Goal: Communication & Community: Share content

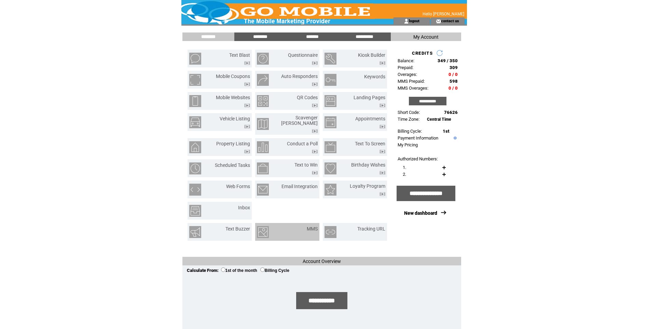
click at [305, 229] on td "MMS" at bounding box center [303, 232] width 27 height 12
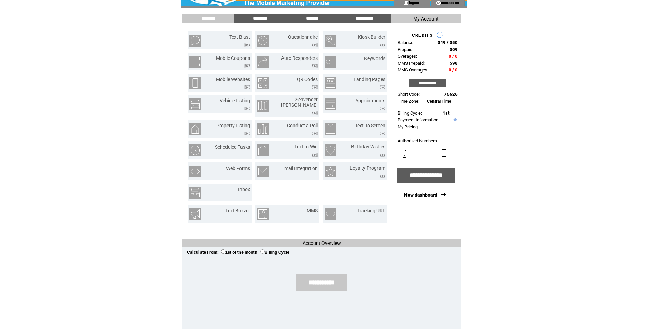
scroll to position [27, 0]
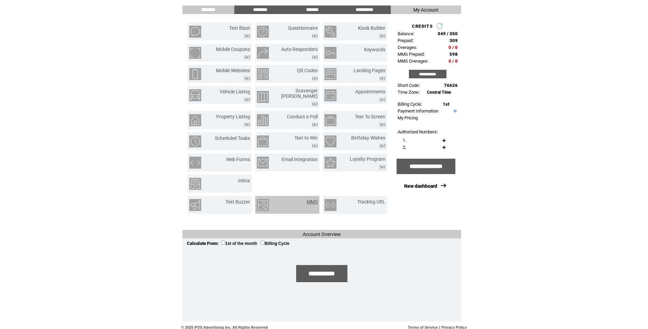
click at [311, 199] on link "MMS" at bounding box center [312, 201] width 11 height 5
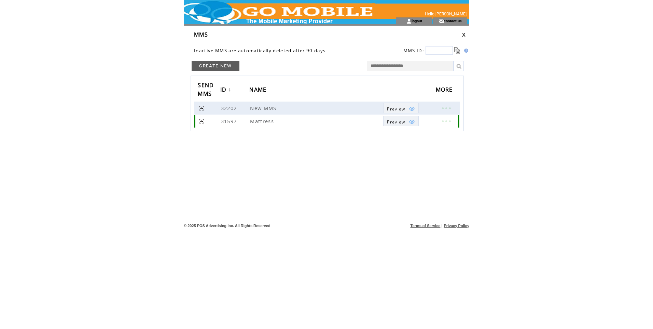
click at [413, 122] on img at bounding box center [412, 121] width 6 height 6
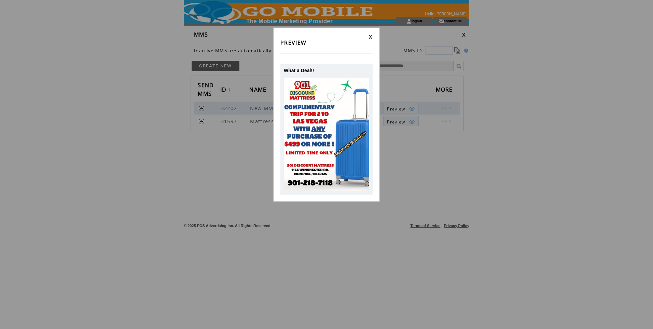
click at [368, 37] on td at bounding box center [326, 36] width 92 height 4
click at [371, 35] on link at bounding box center [370, 36] width 4 height 4
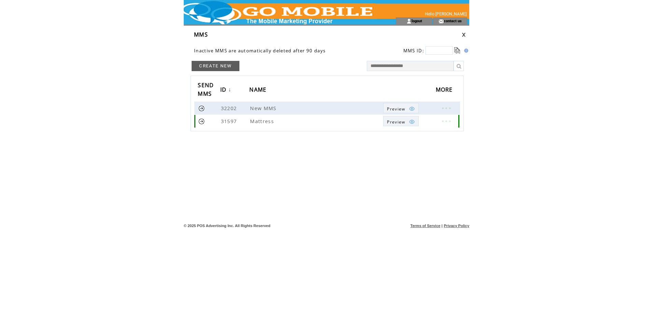
click at [200, 121] on link at bounding box center [201, 121] width 6 height 6
click at [414, 109] on img at bounding box center [412, 109] width 6 height 6
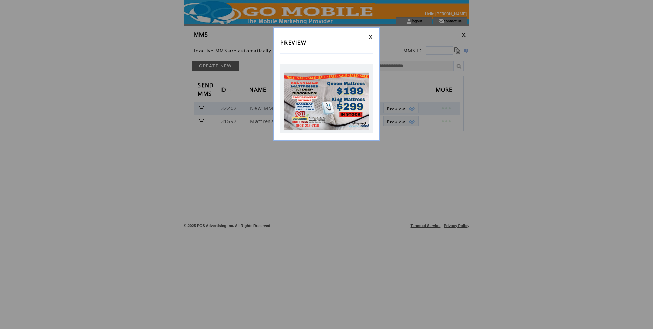
click at [371, 39] on link at bounding box center [370, 36] width 4 height 4
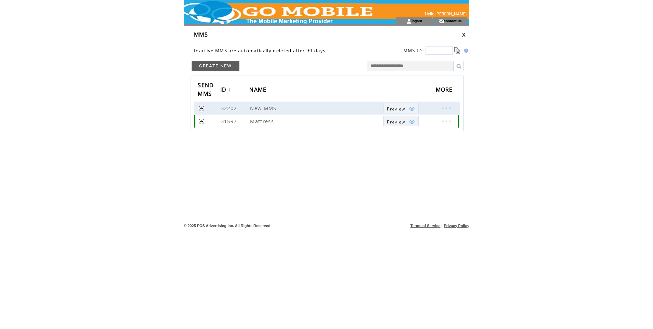
click at [201, 122] on link at bounding box center [201, 121] width 6 height 6
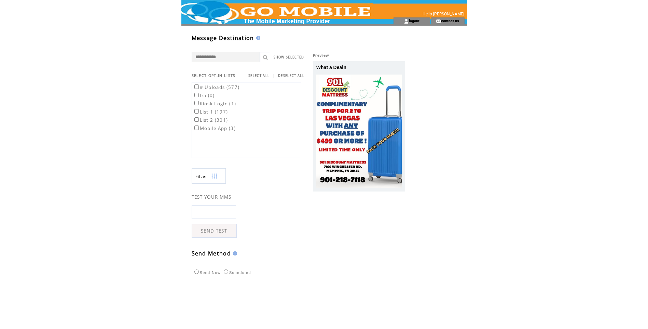
click at [226, 212] on input "text" at bounding box center [214, 212] width 44 height 14
type input "**********"
click at [221, 234] on link "SEND TEST" at bounding box center [214, 231] width 45 height 14
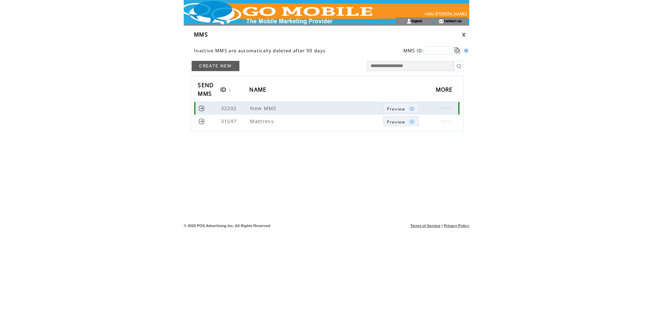
click at [200, 108] on link at bounding box center [201, 108] width 6 height 6
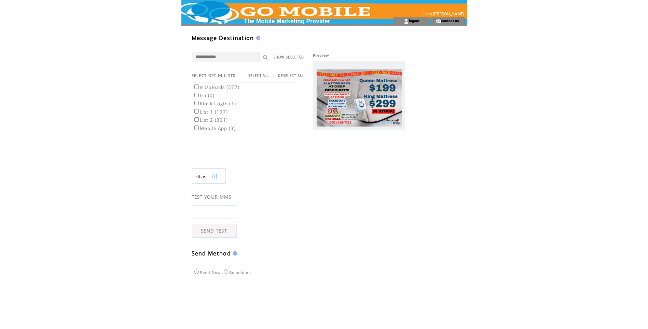
click at [208, 212] on input "text" at bounding box center [214, 212] width 44 height 14
click at [260, 10] on td at bounding box center [274, 8] width 187 height 17
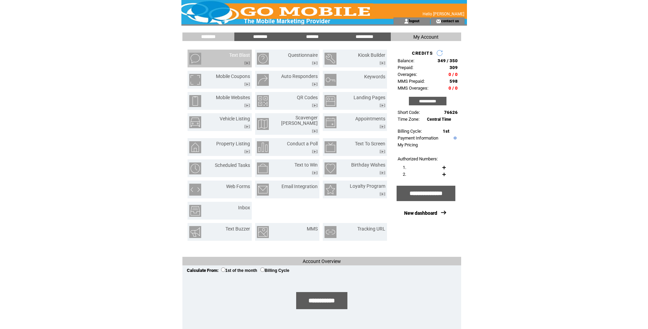
click at [239, 58] on td at bounding box center [239, 61] width 21 height 7
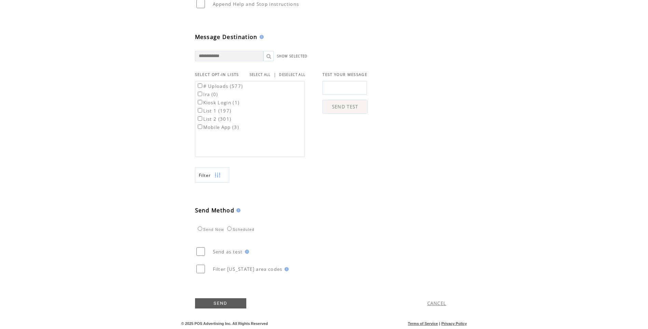
scroll to position [181, 0]
click at [444, 301] on link "CANCEL" at bounding box center [436, 303] width 19 height 6
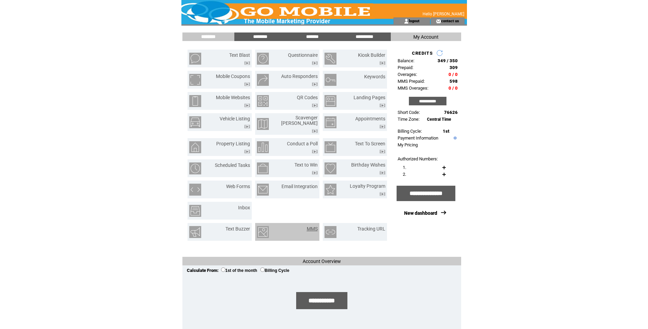
click at [313, 226] on link "MMS" at bounding box center [312, 228] width 11 height 5
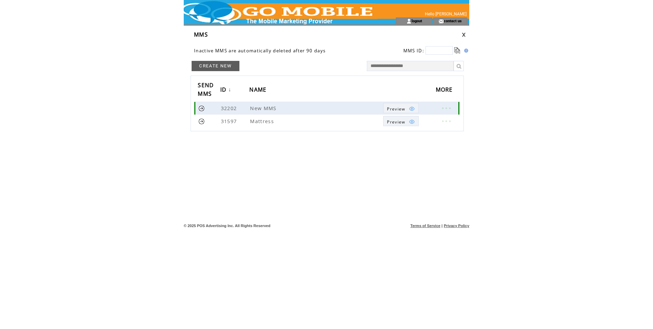
click at [200, 108] on link at bounding box center [201, 108] width 6 height 6
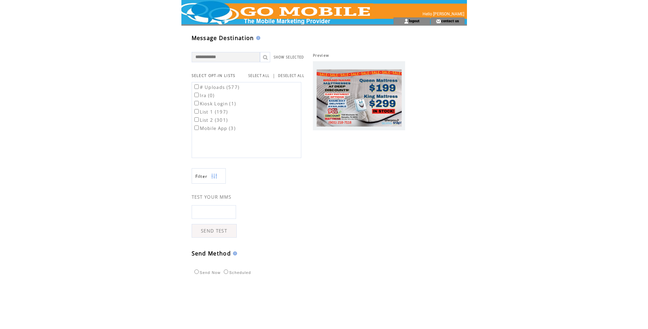
click at [222, 208] on input "text" at bounding box center [214, 212] width 44 height 14
type input "******"
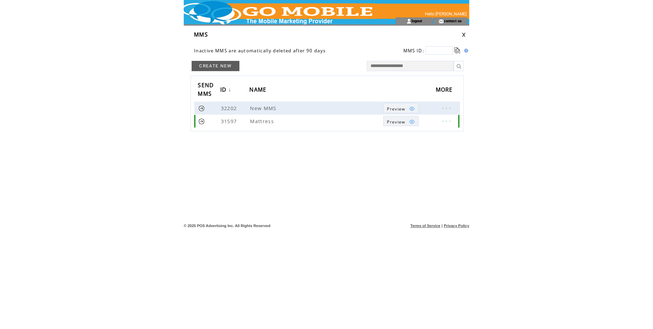
click at [201, 120] on link at bounding box center [201, 121] width 6 height 6
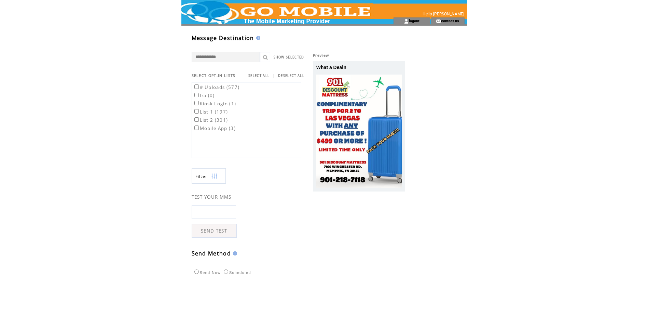
click at [348, 68] on div "What a Deal!!" at bounding box center [358, 67] width 85 height 5
click at [332, 67] on span "What a Deal!!" at bounding box center [331, 67] width 30 height 5
click at [216, 212] on input "text" at bounding box center [214, 212] width 44 height 14
click at [217, 178] on img at bounding box center [214, 175] width 6 height 15
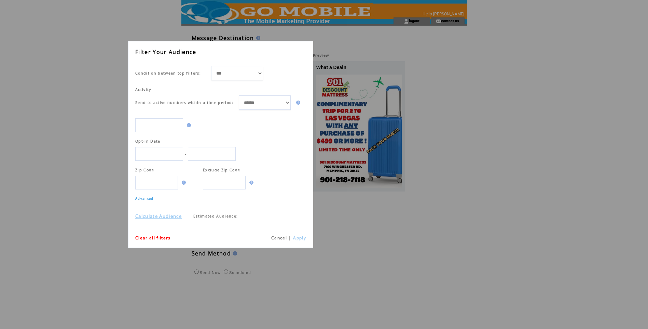
scroll to position [0, 0]
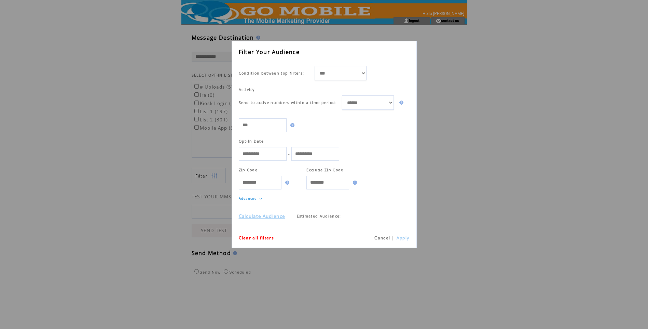
click at [379, 237] on link "Cancel" at bounding box center [382, 238] width 16 height 6
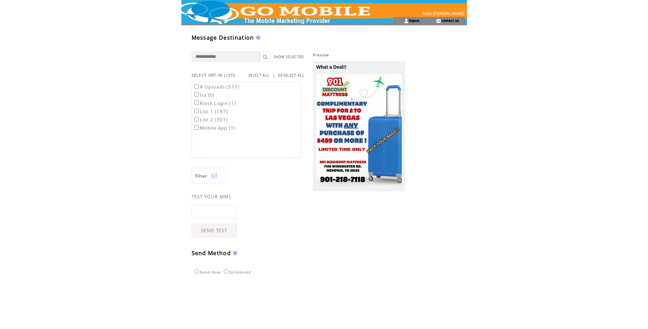
drag, startPoint x: 198, startPoint y: 212, endPoint x: 202, endPoint y: 212, distance: 4.1
click at [198, 212] on input "text" at bounding box center [214, 212] width 44 height 14
type input "******"
click at [366, 72] on div "What a Deal!!" at bounding box center [359, 126] width 92 height 130
click at [350, 117] on img at bounding box center [358, 131] width 85 height 114
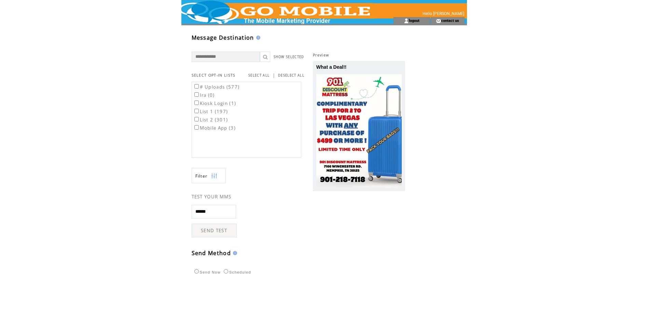
click at [350, 117] on img at bounding box center [358, 131] width 85 height 114
drag, startPoint x: 217, startPoint y: 210, endPoint x: 146, endPoint y: 218, distance: 71.1
click at [151, 217] on html "**********" at bounding box center [324, 164] width 648 height 329
click at [320, 55] on span "Preview" at bounding box center [321, 55] width 16 height 5
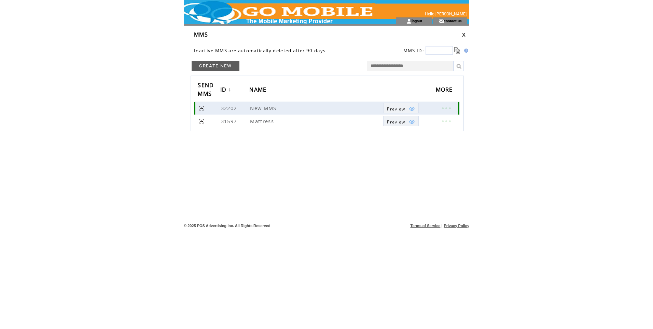
click at [448, 108] on link at bounding box center [446, 107] width 20 height 9
click at [409, 109] on link "EDIT" at bounding box center [410, 109] width 11 height 6
click at [200, 120] on link at bounding box center [201, 121] width 6 height 6
click at [441, 122] on link at bounding box center [446, 120] width 20 height 9
click at [397, 122] on table "EDIT DELETE" at bounding box center [402, 127] width 33 height 21
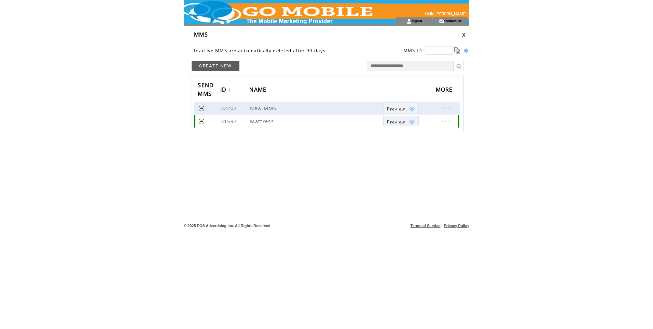
click at [442, 122] on link at bounding box center [446, 120] width 20 height 9
click at [403, 125] on link "EDIT" at bounding box center [403, 123] width 11 height 6
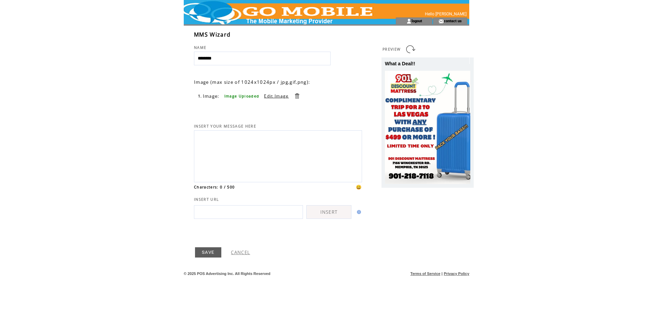
click at [239, 156] on textarea at bounding box center [278, 155] width 160 height 46
drag, startPoint x: 313, startPoint y: 140, endPoint x: 159, endPoint y: 161, distance: 155.5
click at [159, 161] on html "**********" at bounding box center [326, 164] width 653 height 329
type textarea "**********"
click at [412, 49] on link at bounding box center [410, 49] width 11 height 11
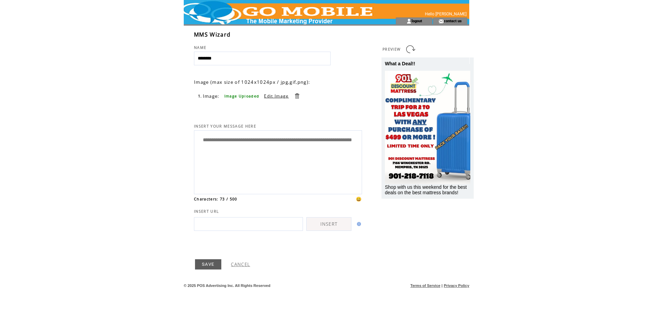
drag, startPoint x: 288, startPoint y: 141, endPoint x: 326, endPoint y: 141, distance: 38.6
click at [326, 141] on textarea "**********" at bounding box center [278, 161] width 160 height 58
type textarea "**********"
click at [409, 49] on link at bounding box center [410, 49] width 11 height 11
drag, startPoint x: 224, startPoint y: 59, endPoint x: 173, endPoint y: 59, distance: 51.6
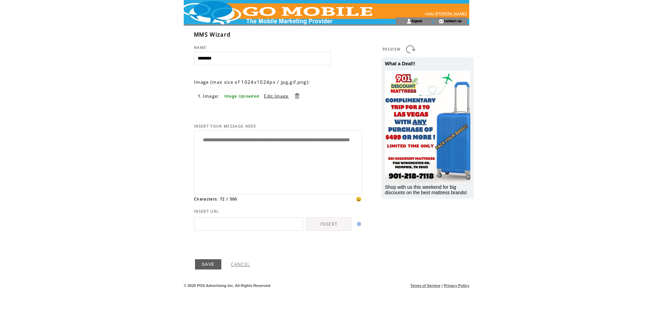
click at [173, 59] on html "**********" at bounding box center [326, 164] width 653 height 329
click at [408, 53] on link at bounding box center [410, 49] width 11 height 11
click at [285, 50] on td at bounding box center [278, 57] width 168 height 15
click at [285, 56] on input "text" at bounding box center [262, 59] width 137 height 14
type input "*****"
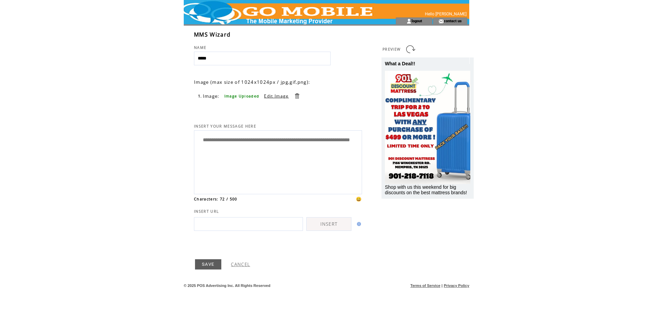
click at [412, 49] on link at bounding box center [410, 49] width 11 height 11
click at [199, 263] on link "SAVE" at bounding box center [208, 264] width 26 height 10
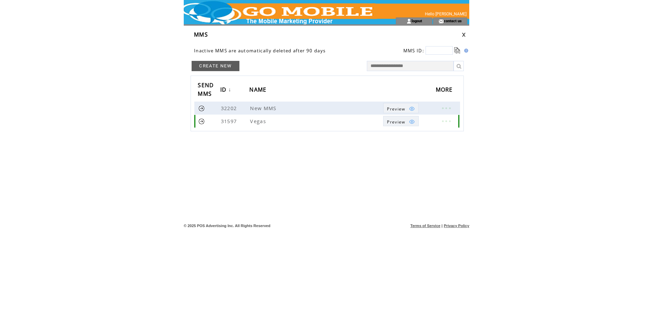
click at [201, 121] on link at bounding box center [201, 121] width 6 height 6
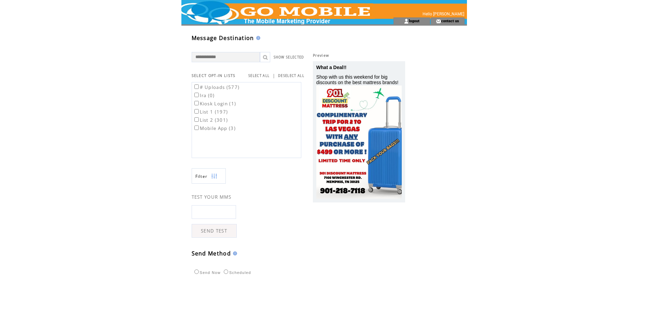
click at [325, 68] on span "What a Deal!!" at bounding box center [331, 67] width 30 height 5
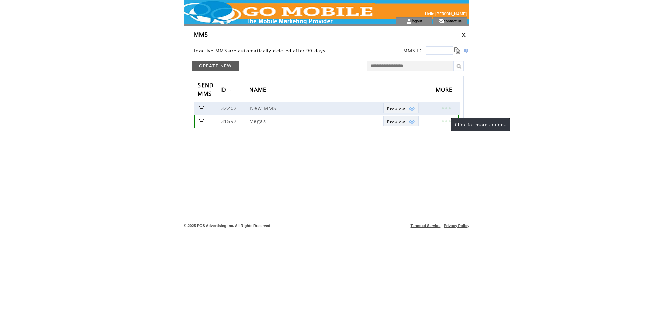
click at [445, 121] on link at bounding box center [446, 120] width 20 height 9
click at [407, 122] on link "EDIT" at bounding box center [407, 122] width 11 height 6
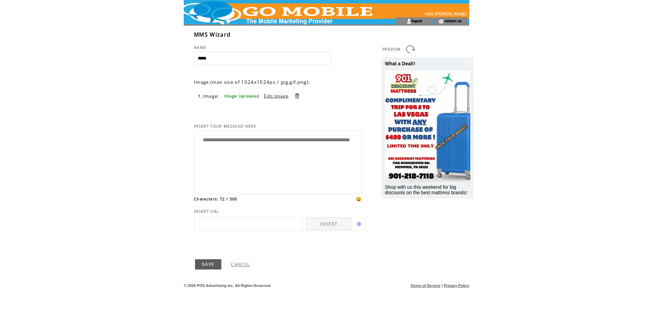
drag, startPoint x: 202, startPoint y: 140, endPoint x: 248, endPoint y: 136, distance: 45.7
click at [202, 140] on textarea "**********" at bounding box center [278, 161] width 160 height 58
click at [357, 197] on span "😀" at bounding box center [359, 199] width 6 height 6
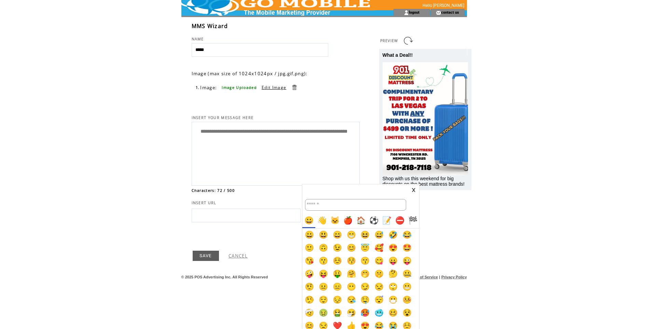
scroll to position [12, 0]
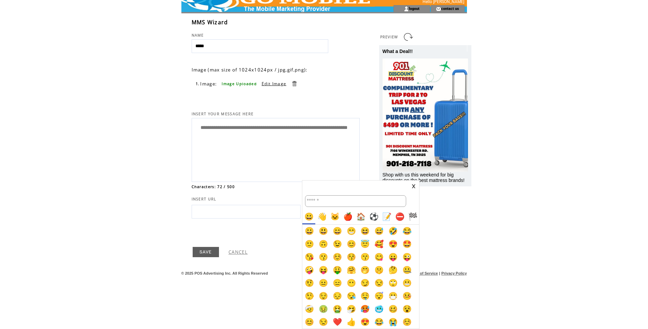
click at [414, 186] on link at bounding box center [413, 186] width 4 height 4
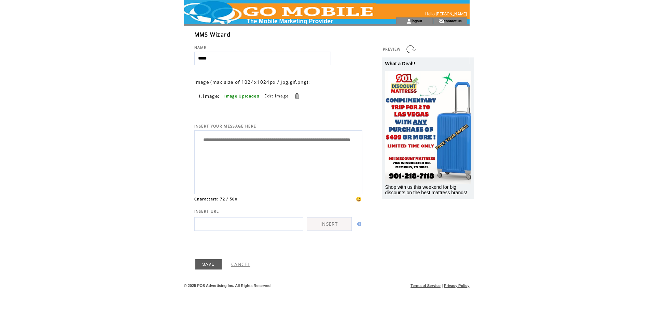
scroll to position [0, 0]
click at [207, 263] on link "SAVE" at bounding box center [208, 264] width 26 height 10
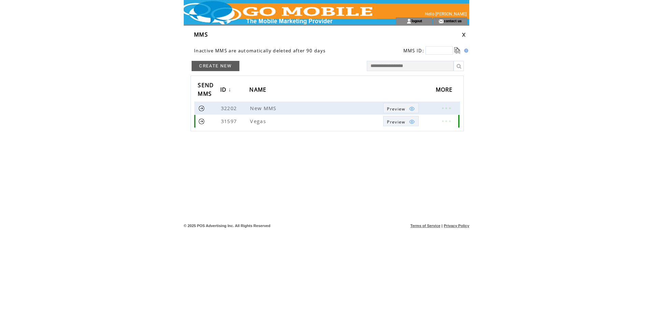
click at [396, 125] on link "Preview" at bounding box center [400, 121] width 35 height 10
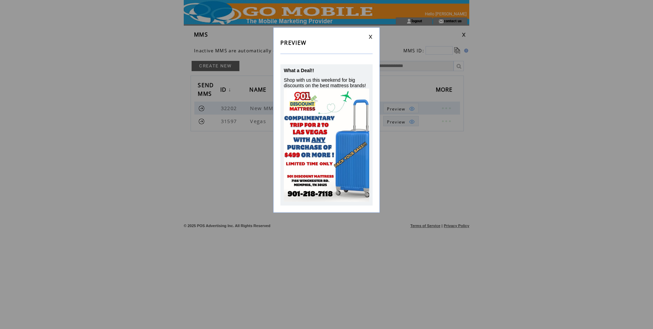
click at [371, 37] on link at bounding box center [370, 36] width 4 height 4
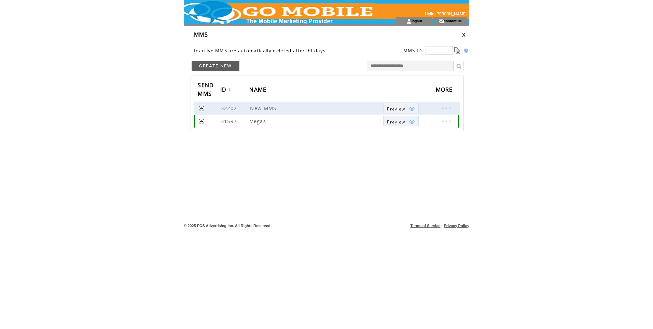
click at [201, 121] on link at bounding box center [201, 121] width 6 height 6
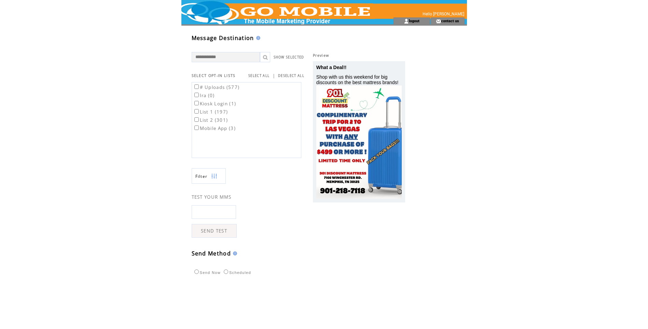
click at [217, 212] on input "text" at bounding box center [214, 212] width 44 height 14
type input "**********"
click at [225, 229] on link "SEND TEST" at bounding box center [214, 231] width 45 height 14
drag, startPoint x: 231, startPoint y: 213, endPoint x: 159, endPoint y: 216, distance: 71.4
click at [159, 216] on html "**********" at bounding box center [324, 164] width 648 height 329
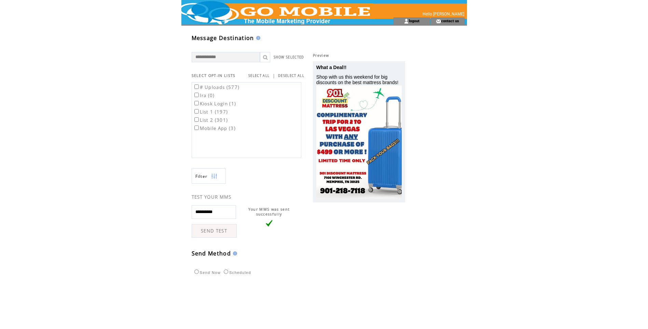
type input "**********"
click at [218, 229] on link "SEND TEST" at bounding box center [214, 231] width 45 height 14
drag, startPoint x: 228, startPoint y: 212, endPoint x: 104, endPoint y: 215, distance: 124.3
click at [111, 214] on html "**********" at bounding box center [324, 164] width 648 height 329
click at [301, 8] on td at bounding box center [274, 8] width 187 height 17
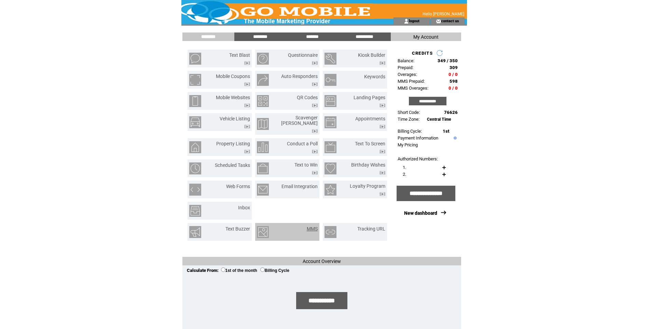
click at [311, 226] on link "MMS" at bounding box center [312, 228] width 11 height 5
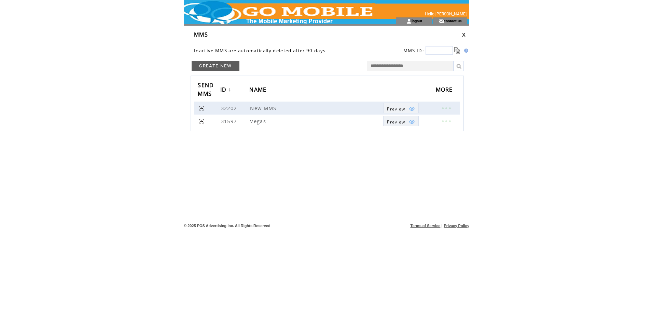
click at [409, 66] on input "text" at bounding box center [410, 66] width 87 height 10
click at [201, 122] on link at bounding box center [201, 121] width 6 height 6
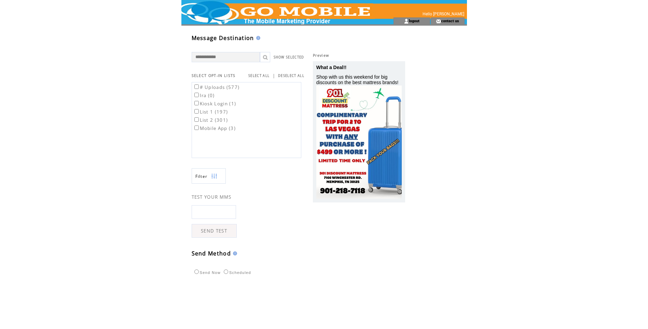
click at [217, 210] on input "text" at bounding box center [214, 212] width 44 height 14
type input "**********"
click at [217, 232] on link "SEND TEST" at bounding box center [214, 231] width 45 height 14
drag, startPoint x: 230, startPoint y: 212, endPoint x: 206, endPoint y: 211, distance: 23.9
click at [206, 211] on input "**********" at bounding box center [214, 212] width 44 height 14
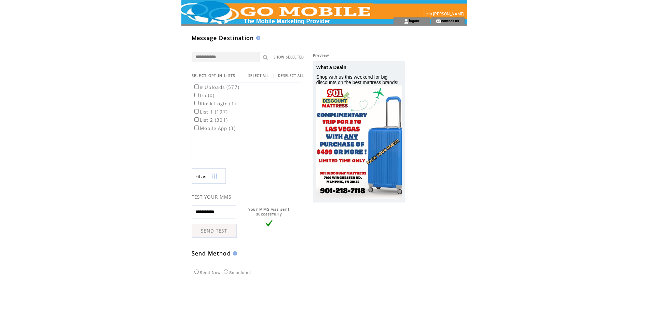
type input "**********"
click at [201, 230] on link "SEND TEST" at bounding box center [214, 231] width 45 height 14
drag, startPoint x: 229, startPoint y: 211, endPoint x: 208, endPoint y: 212, distance: 21.6
click at [208, 212] on input "**********" at bounding box center [214, 212] width 44 height 14
type input "**********"
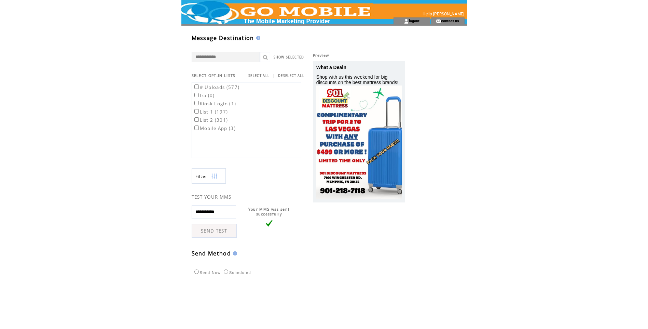
click at [217, 232] on link "SEND TEST" at bounding box center [214, 231] width 45 height 14
click at [243, 56] on input "text" at bounding box center [226, 57] width 68 height 10
drag, startPoint x: 231, startPoint y: 211, endPoint x: 172, endPoint y: 214, distance: 58.1
click at [173, 214] on html "**********" at bounding box center [324, 164] width 648 height 329
type input "**********"
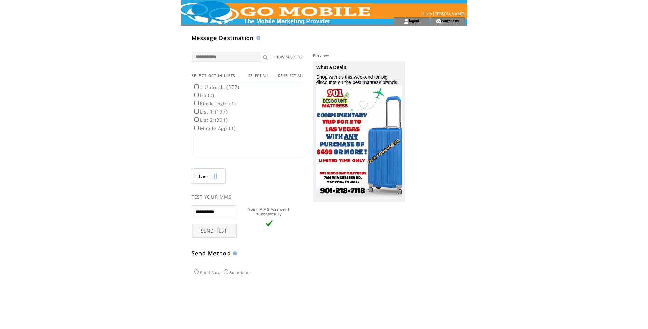
click at [209, 229] on link "SEND TEST" at bounding box center [214, 231] width 45 height 14
click at [279, 15] on td at bounding box center [274, 8] width 187 height 17
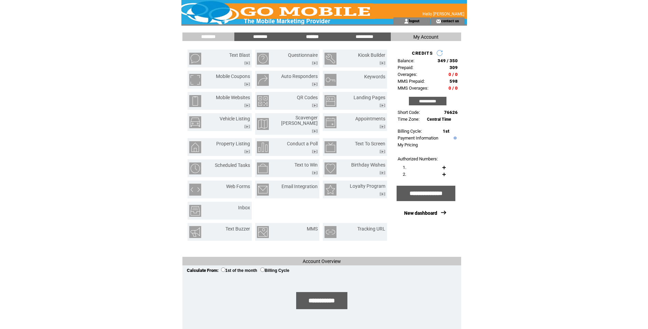
click at [317, 36] on input "*******" at bounding box center [312, 37] width 51 height 6
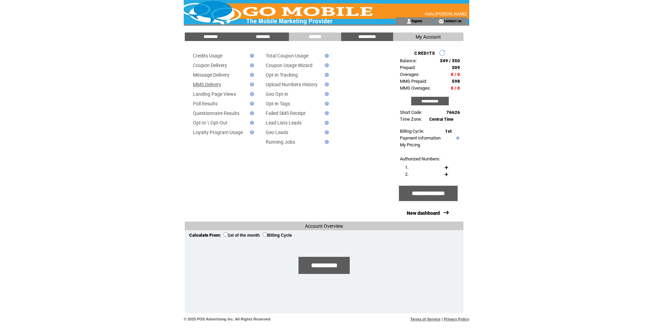
click at [205, 86] on link "MMS Delivery" at bounding box center [207, 84] width 28 height 5
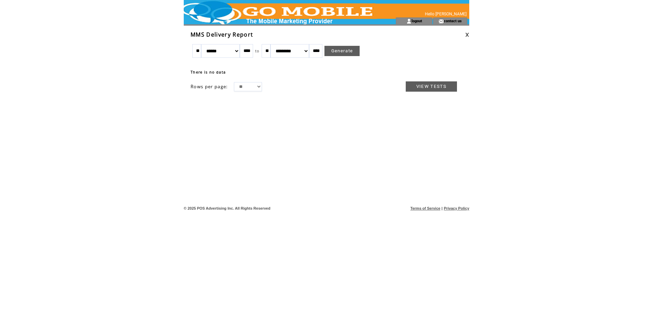
click at [415, 87] on link "VIEW TESTS" at bounding box center [431, 86] width 51 height 10
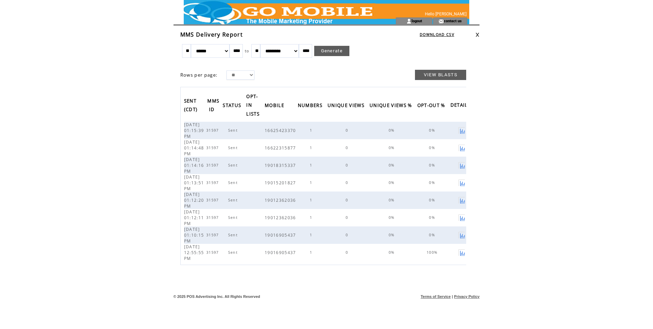
click at [479, 34] on link at bounding box center [477, 34] width 4 height 4
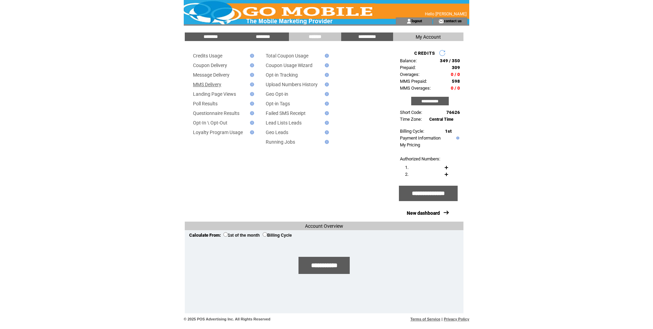
click at [205, 84] on link "MMS Delivery" at bounding box center [207, 84] width 28 height 5
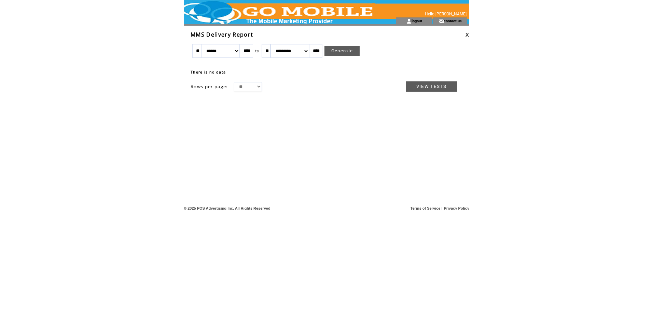
click at [445, 87] on link "VIEW TESTS" at bounding box center [431, 86] width 51 height 10
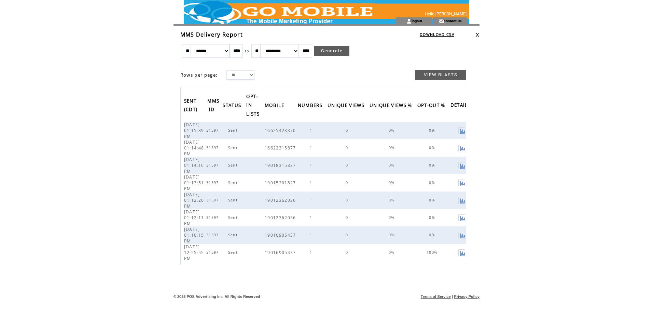
click at [459, 77] on link "VIEW BLASTS" at bounding box center [440, 75] width 51 height 10
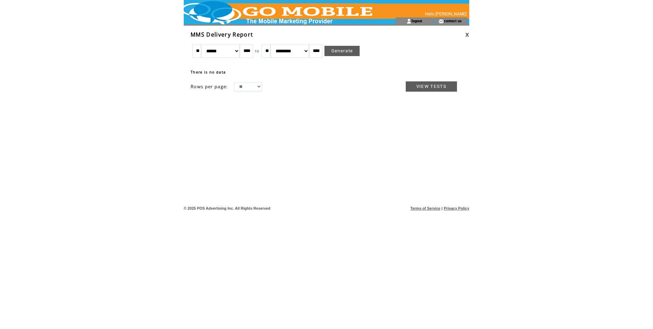
click at [468, 34] on link at bounding box center [467, 34] width 4 height 4
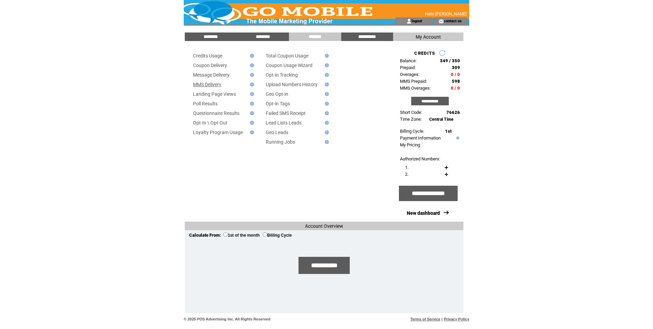
click at [208, 87] on link "MMS Delivery" at bounding box center [207, 84] width 28 height 5
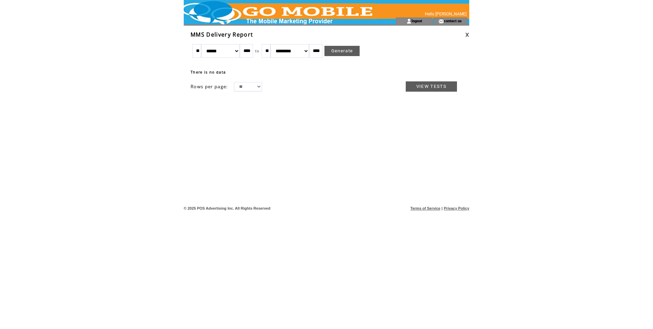
click at [422, 86] on link "VIEW TESTS" at bounding box center [431, 86] width 51 height 10
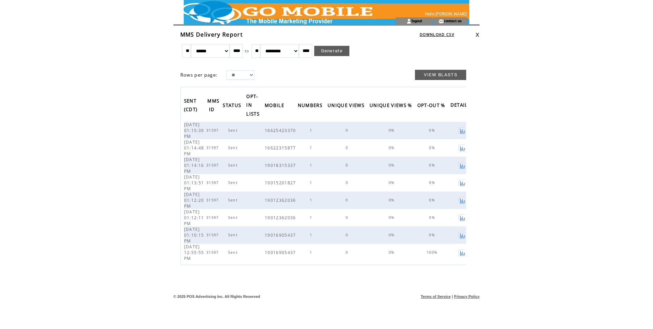
click at [451, 34] on link "DOWNLOAD CSV" at bounding box center [437, 34] width 34 height 5
click at [282, 9] on td at bounding box center [277, 8] width 187 height 17
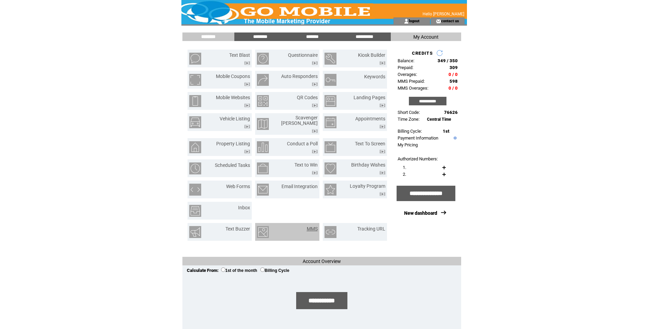
click at [308, 226] on link "MMS" at bounding box center [312, 228] width 11 height 5
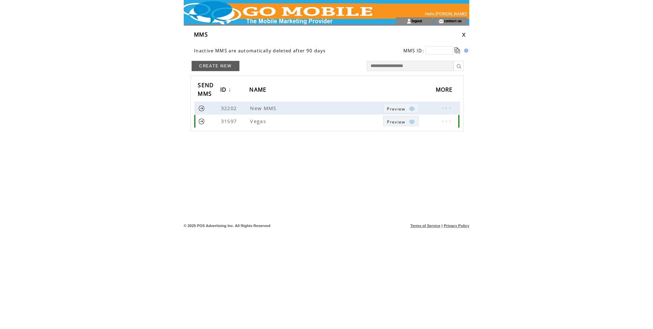
click at [199, 121] on link at bounding box center [201, 121] width 6 height 6
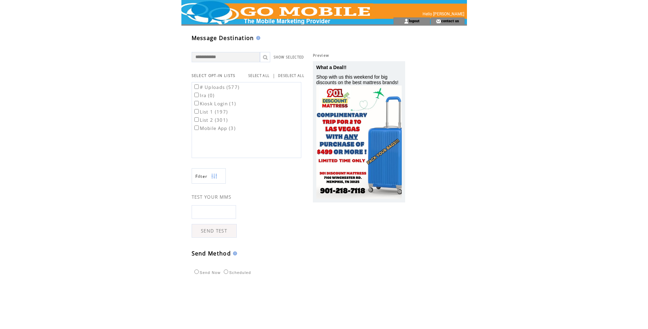
click at [374, 150] on img at bounding box center [358, 142] width 85 height 114
click at [330, 13] on td at bounding box center [274, 8] width 187 height 17
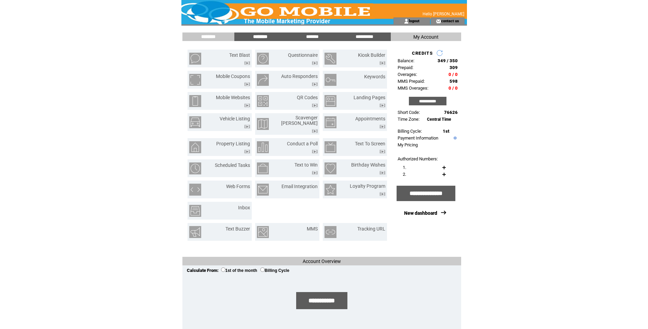
drag, startPoint x: 258, startPoint y: 37, endPoint x: 267, endPoint y: 36, distance: 9.3
click at [258, 37] on input "********" at bounding box center [260, 37] width 51 height 6
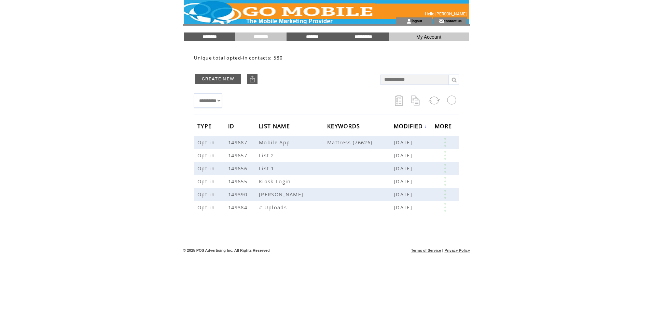
click at [229, 79] on link "CREATE NEW" at bounding box center [218, 79] width 46 height 10
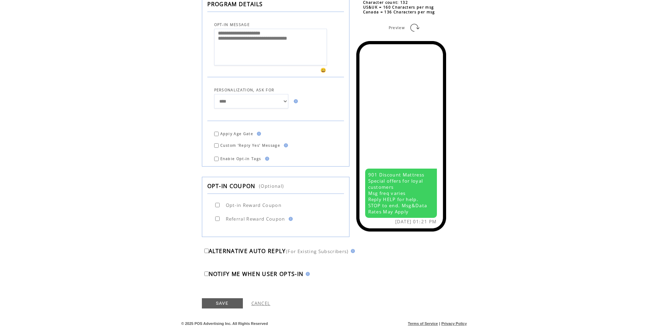
scroll to position [171, 0]
click at [282, 108] on select "**********" at bounding box center [251, 101] width 74 height 14
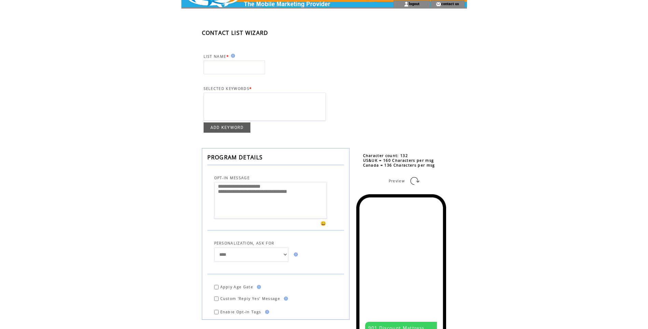
scroll to position [0, 0]
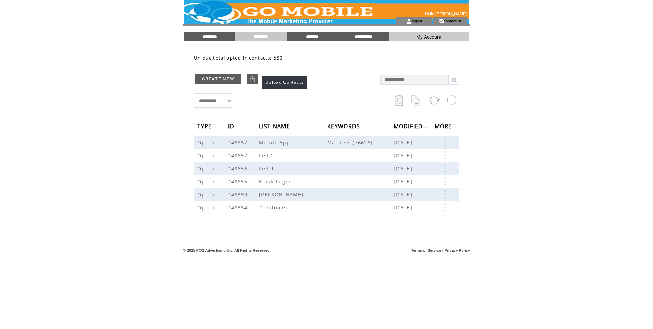
click at [255, 81] on img at bounding box center [252, 78] width 7 height 7
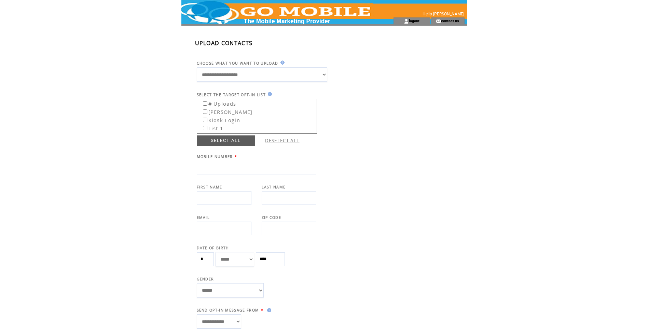
click at [197, 67] on select "**********" at bounding box center [262, 74] width 130 height 14
click at [234, 165] on input "text" at bounding box center [257, 167] width 120 height 14
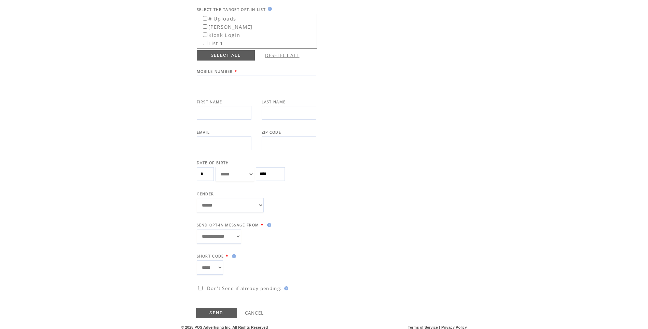
scroll to position [89, 0]
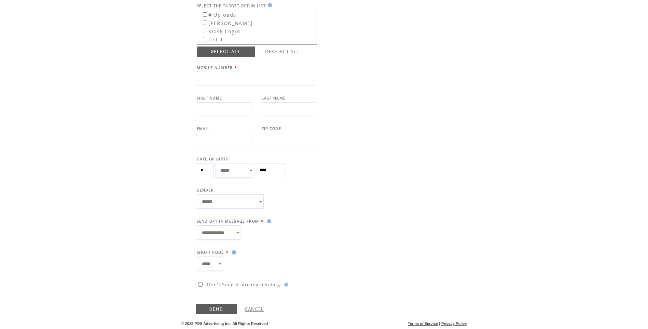
click at [226, 235] on select "**********" at bounding box center [219, 232] width 44 height 14
click at [237, 231] on select "**********" at bounding box center [219, 232] width 44 height 14
click at [236, 230] on select "**********" at bounding box center [219, 232] width 44 height 14
drag, startPoint x: 211, startPoint y: 81, endPoint x: 223, endPoint y: 83, distance: 12.1
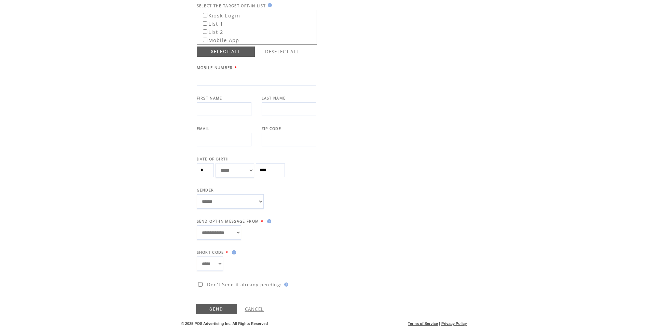
click at [211, 81] on input "text" at bounding box center [257, 79] width 120 height 14
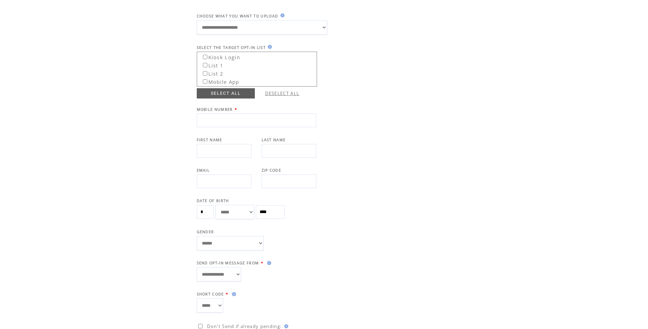
scroll to position [0, 0]
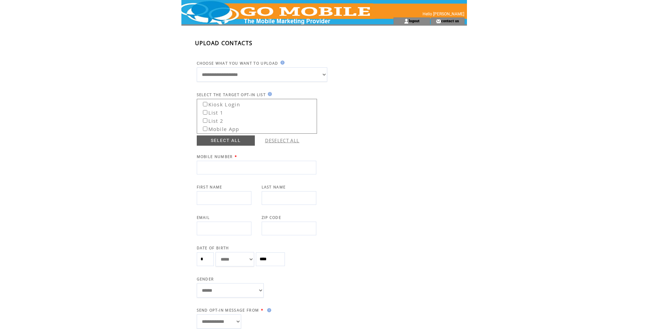
click at [277, 72] on select "**********" at bounding box center [262, 74] width 130 height 14
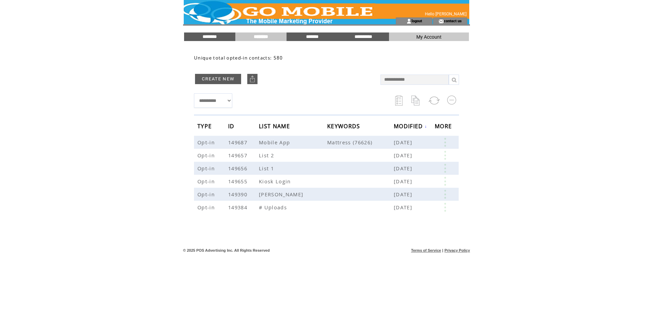
click at [217, 78] on link "CREATE NEW" at bounding box center [218, 79] width 46 height 10
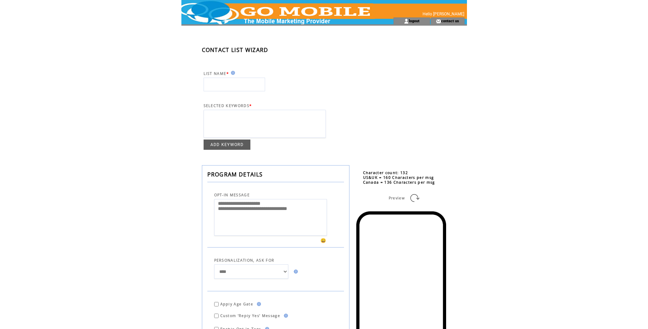
click at [269, 7] on td at bounding box center [274, 8] width 187 height 17
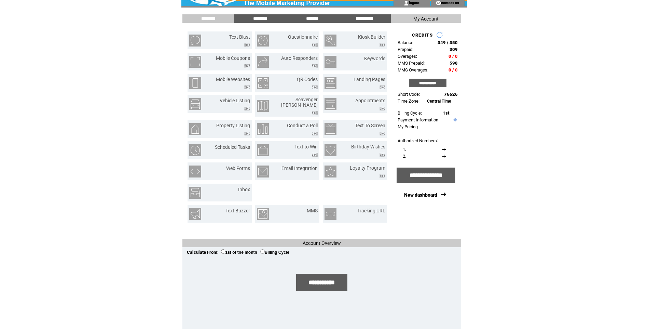
scroll to position [27, 0]
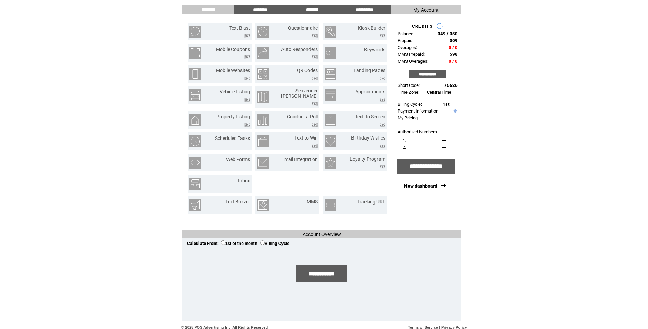
click at [305, 9] on input "*******" at bounding box center [312, 10] width 51 height 6
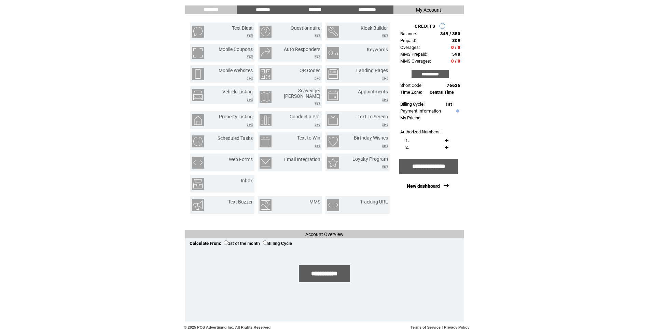
scroll to position [0, 0]
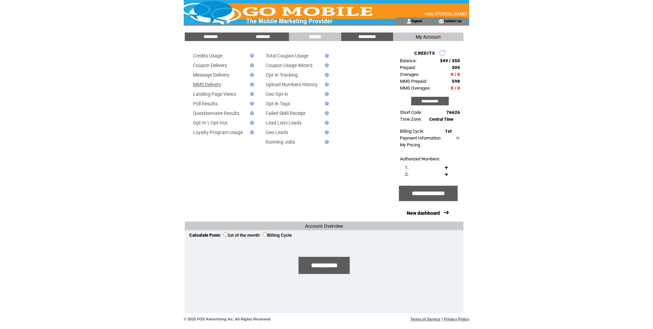
click at [217, 87] on link "MMS Delivery" at bounding box center [207, 84] width 28 height 5
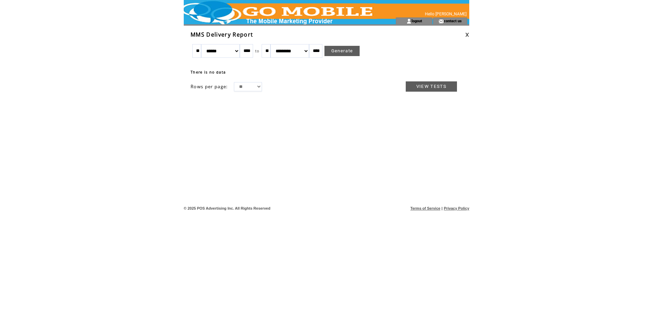
click at [424, 89] on link "VIEW TESTS" at bounding box center [431, 86] width 51 height 10
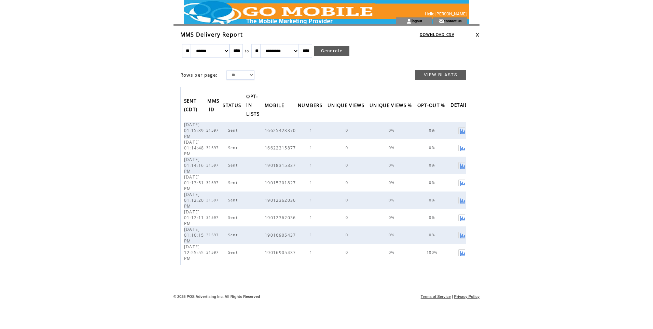
click at [440, 72] on link "VIEW BLASTS" at bounding box center [440, 75] width 51 height 10
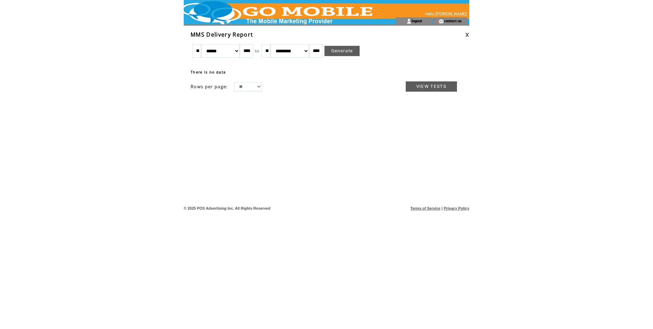
click at [304, 17] on td at bounding box center [277, 8] width 187 height 17
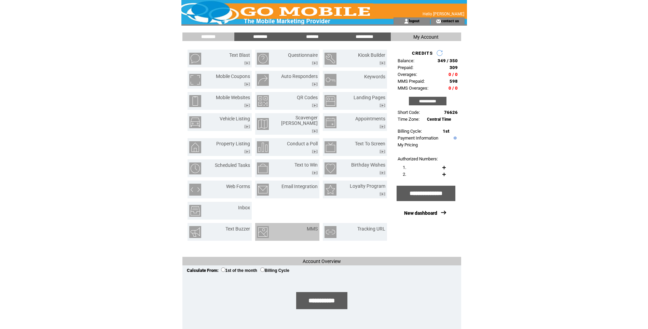
click at [261, 228] on img at bounding box center [263, 232] width 12 height 12
click at [315, 204] on td at bounding box center [287, 210] width 67 height 20
click at [312, 226] on link "MMS" at bounding box center [312, 228] width 11 height 5
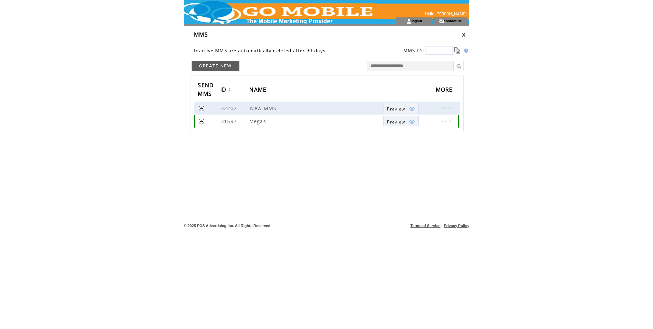
click at [200, 122] on link at bounding box center [201, 121] width 6 height 6
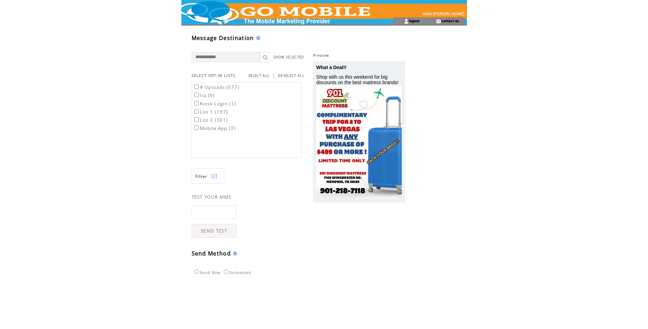
click at [282, 18] on td at bounding box center [274, 20] width 187 height 7
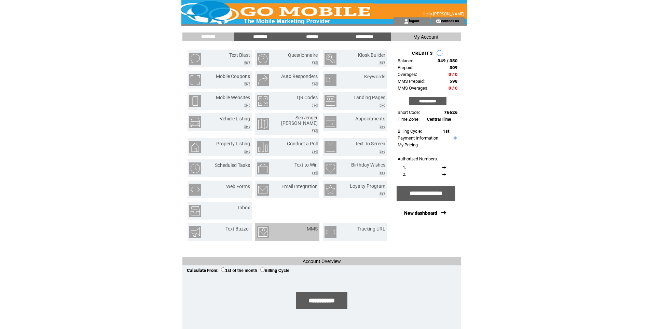
click at [311, 226] on link "MMS" at bounding box center [312, 228] width 11 height 5
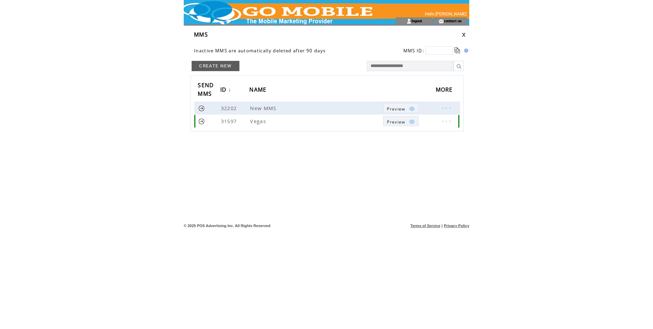
click at [201, 122] on link at bounding box center [201, 121] width 6 height 6
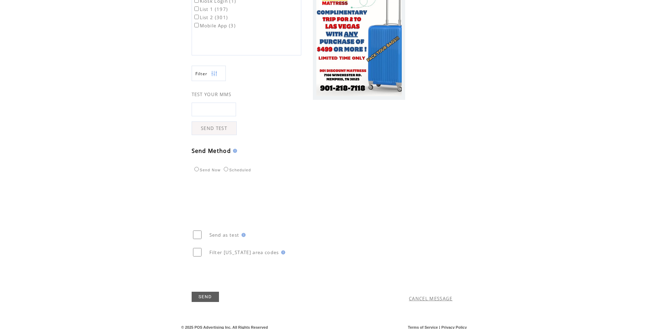
scroll to position [106, 0]
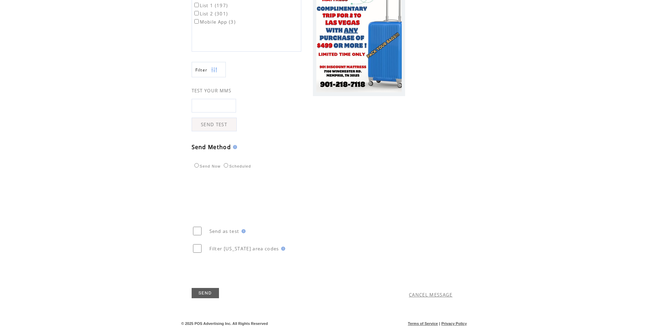
click at [209, 290] on link "SEND" at bounding box center [205, 293] width 27 height 10
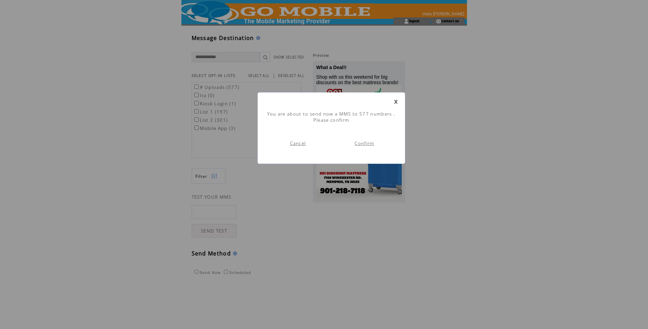
scroll to position [0, 0]
click at [371, 143] on link "Confirm" at bounding box center [363, 143] width 19 height 6
click at [308, 135] on link "Go To Dashboard" at bounding box center [297, 137] width 43 height 6
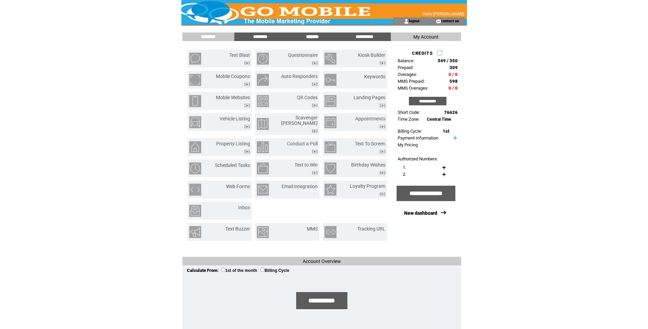
click at [315, 36] on input "*******" at bounding box center [312, 37] width 51 height 6
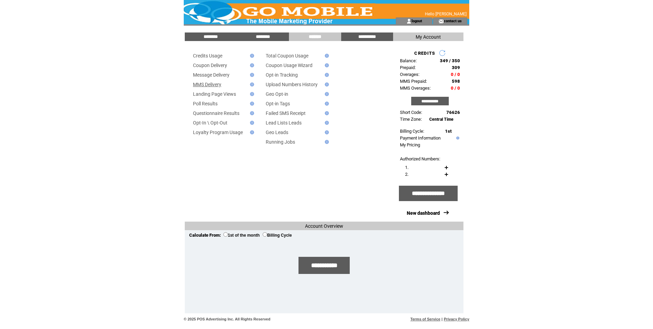
click at [212, 85] on link "MMS Delivery" at bounding box center [207, 84] width 28 height 5
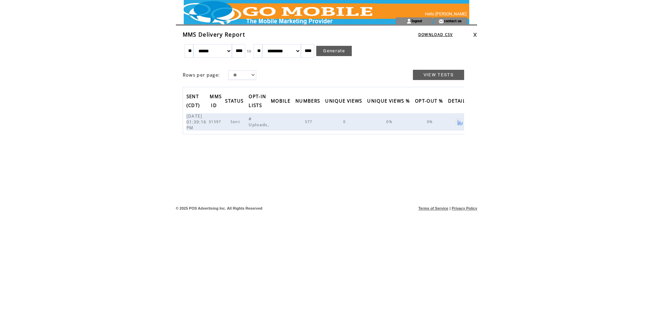
click at [477, 36] on link at bounding box center [475, 34] width 4 height 4
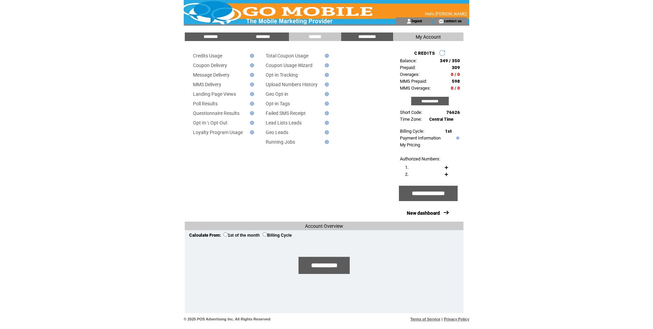
click at [270, 16] on td at bounding box center [277, 8] width 187 height 17
